Goal: Transaction & Acquisition: Purchase product/service

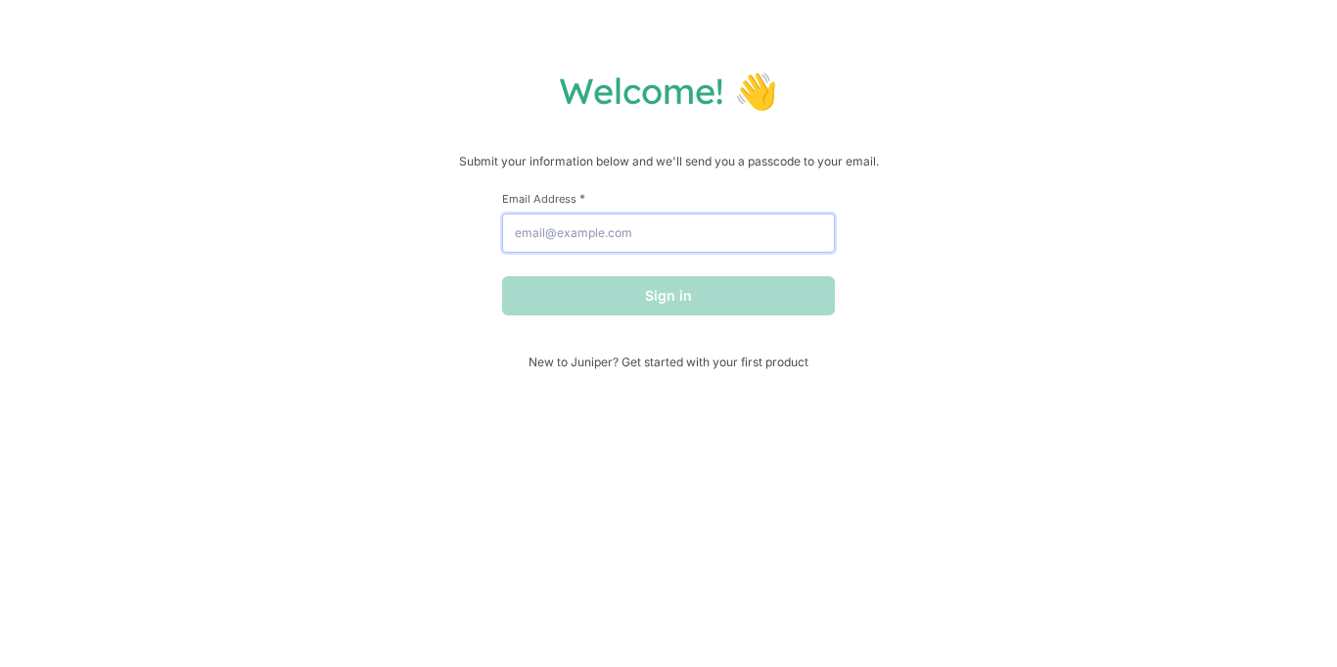
click at [579, 230] on input "Email Address *" at bounding box center [668, 232] width 333 height 39
type input "[EMAIL_ADDRESS][DOMAIN_NAME]"
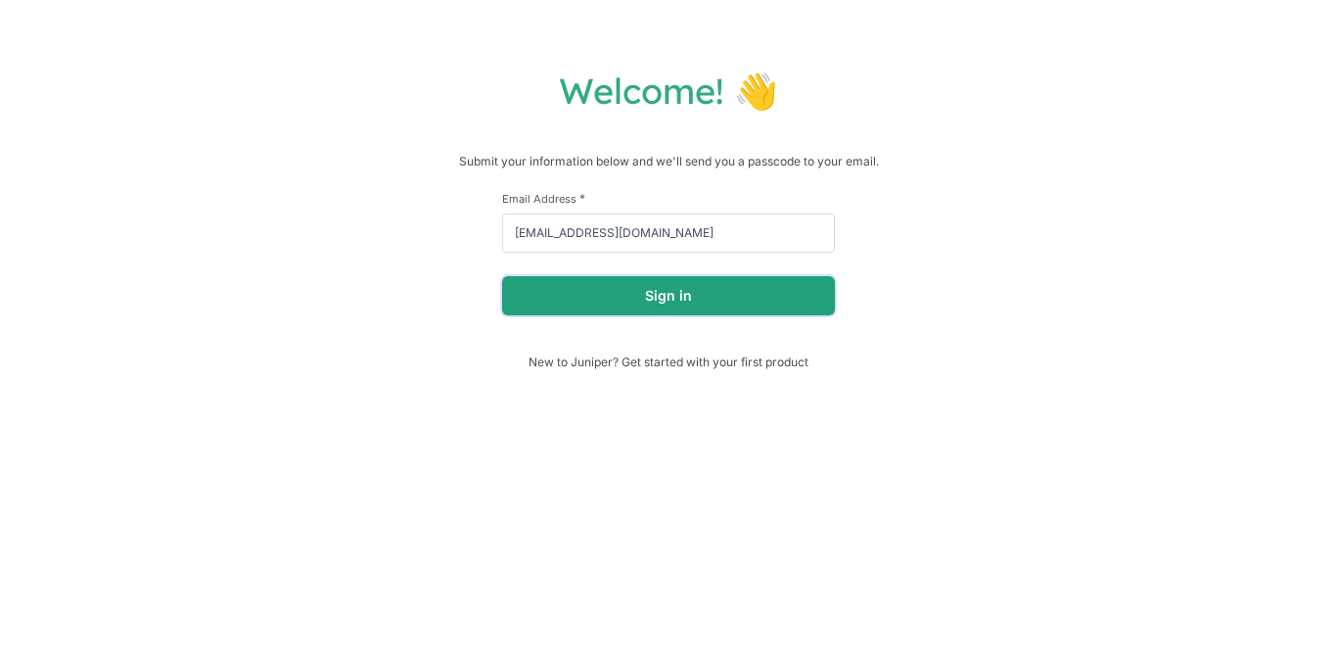
click at [699, 306] on button "Sign in" at bounding box center [668, 295] width 333 height 39
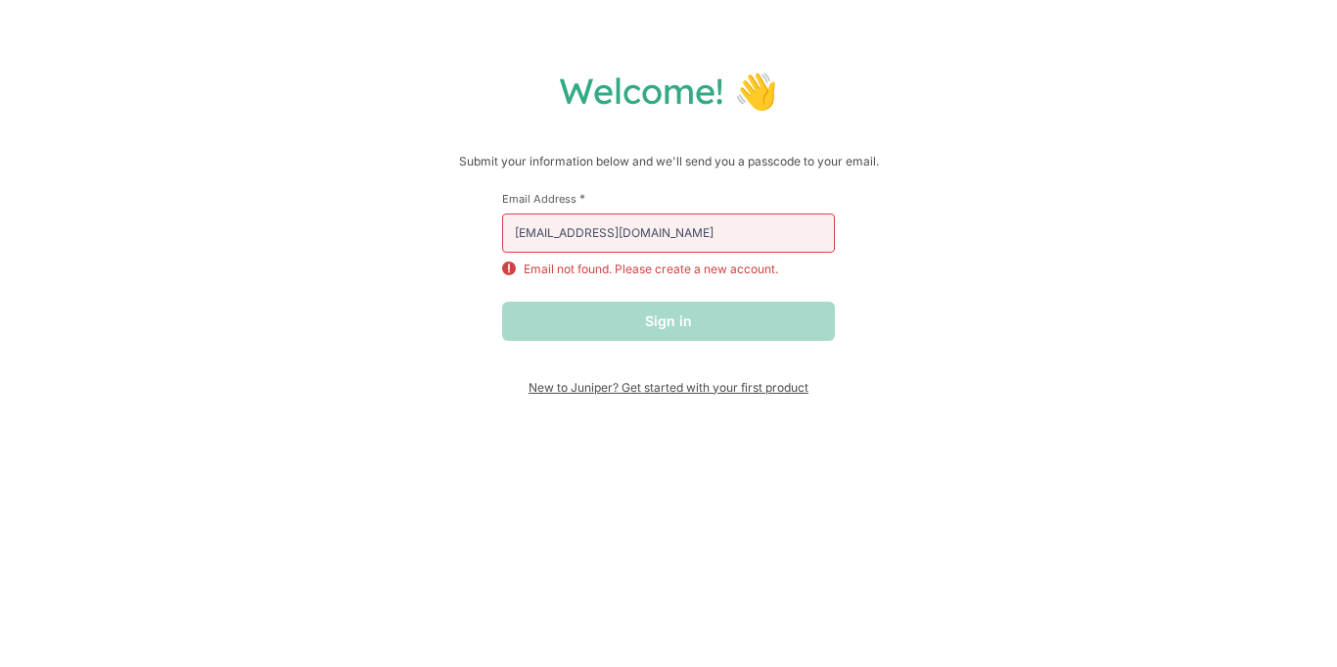
click at [604, 391] on span "New to Juniper? Get started with your first product" at bounding box center [668, 387] width 333 height 15
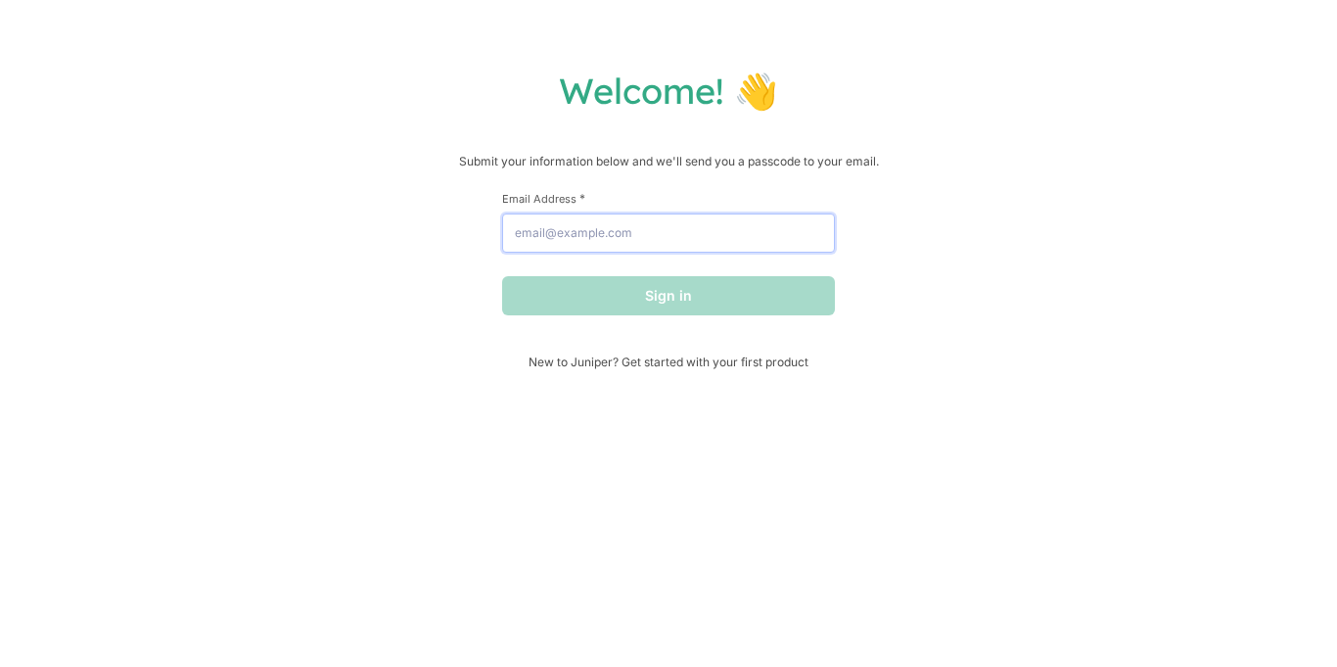
click at [793, 230] on input "Email Address *" at bounding box center [668, 232] width 333 height 39
type input "[EMAIL_ADDRESS][DOMAIN_NAME]"
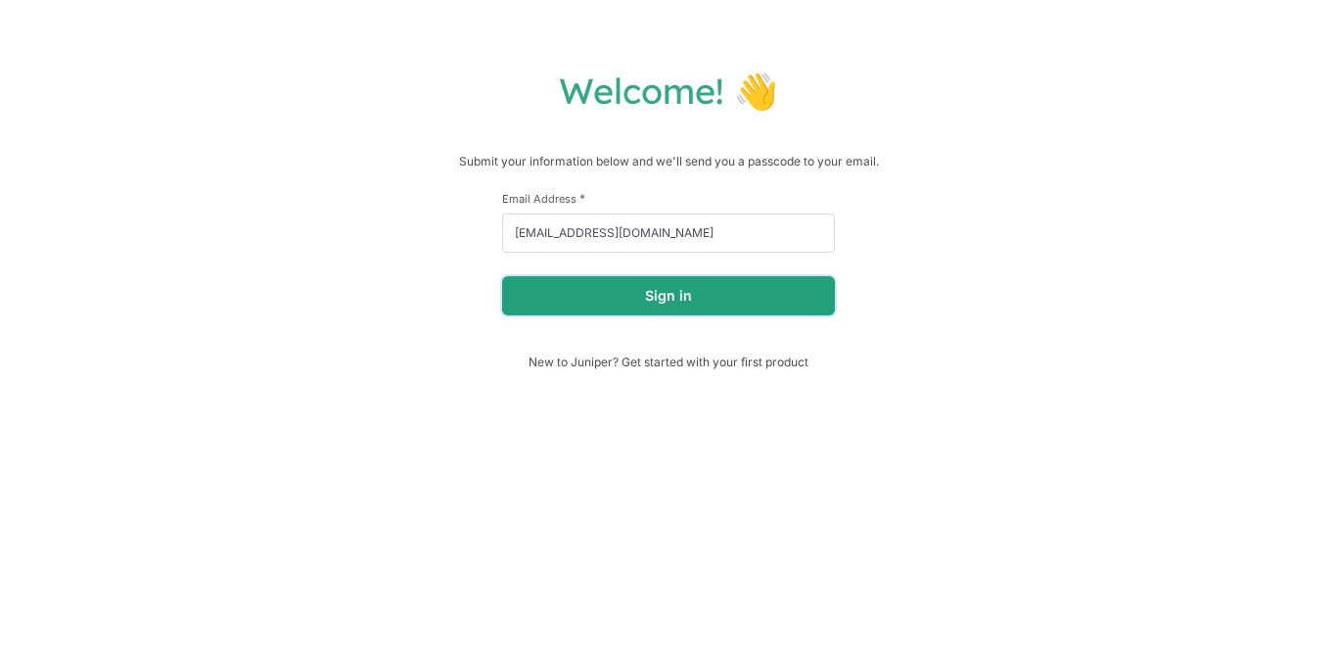
click at [651, 279] on button "Sign in" at bounding box center [668, 295] width 333 height 39
